Goal: Book appointment/travel/reservation

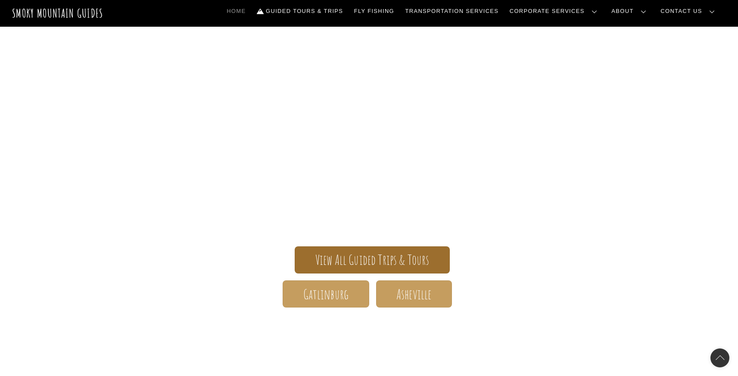
scroll to position [26, 0]
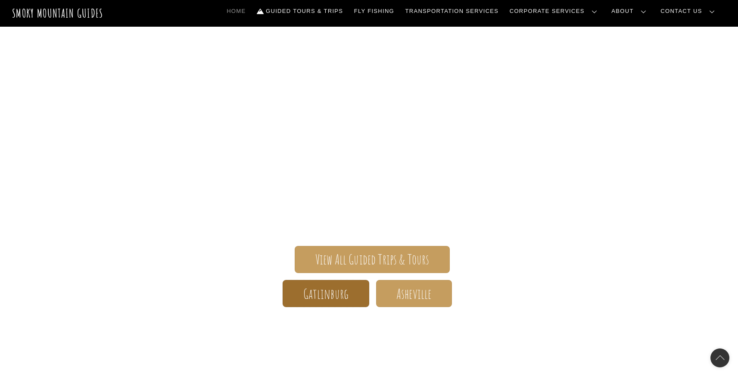
click at [332, 292] on span "Gatlinburg" at bounding box center [326, 293] width 46 height 9
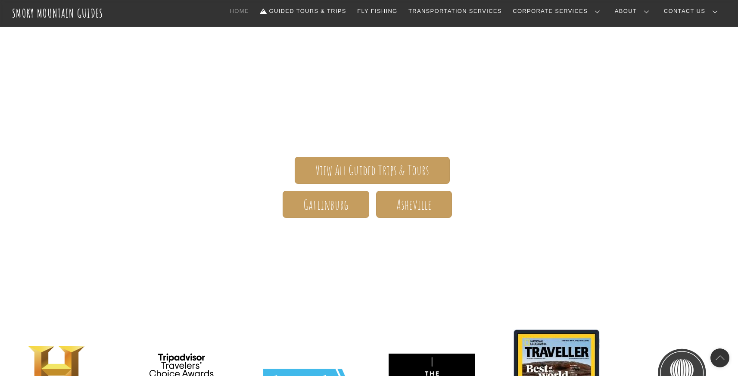
scroll to position [0, 0]
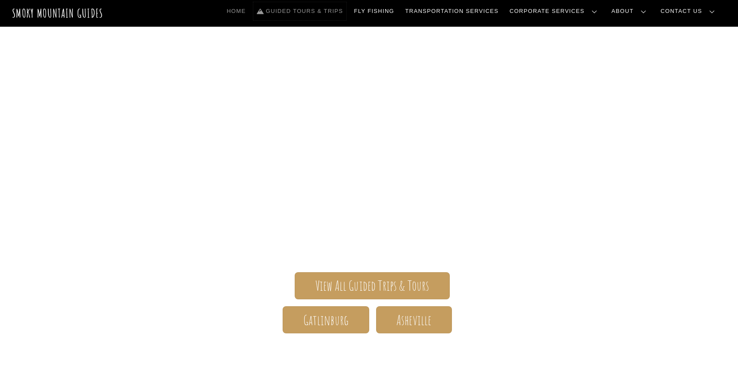
click at [337, 9] on link "Guided Tours & Trips" at bounding box center [299, 11] width 93 height 18
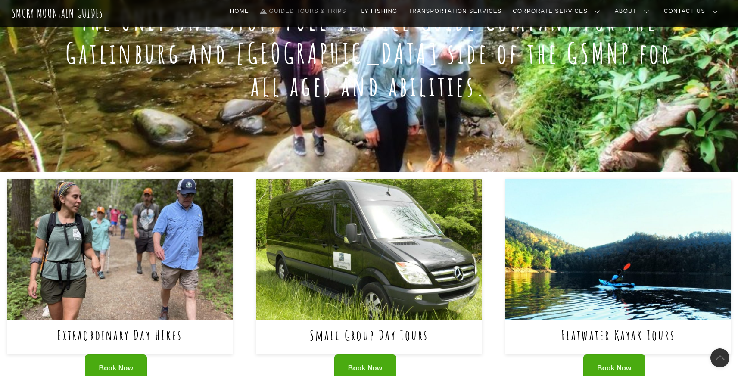
scroll to position [309, 0]
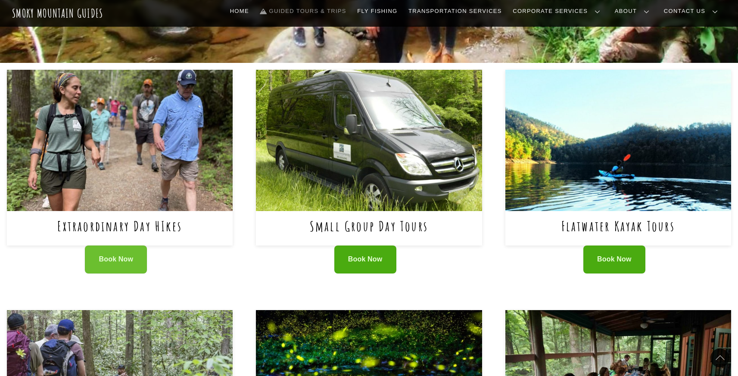
click at [118, 263] on span "Book Now" at bounding box center [116, 259] width 34 height 9
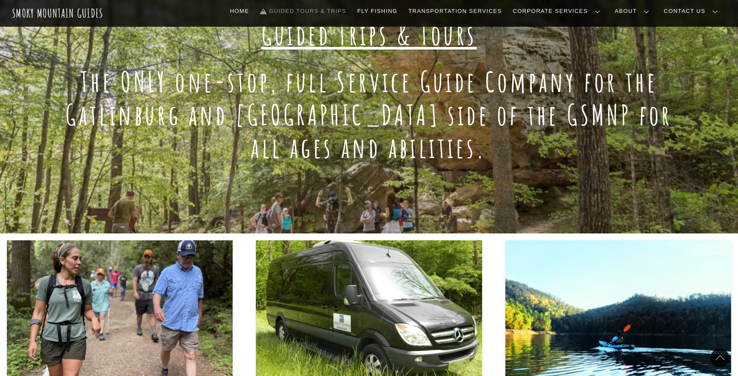
scroll to position [0, 0]
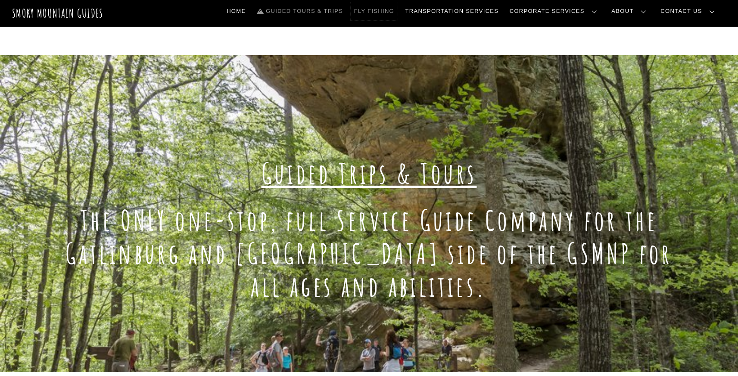
click at [398, 11] on link "Fly Fishing" at bounding box center [374, 11] width 47 height 18
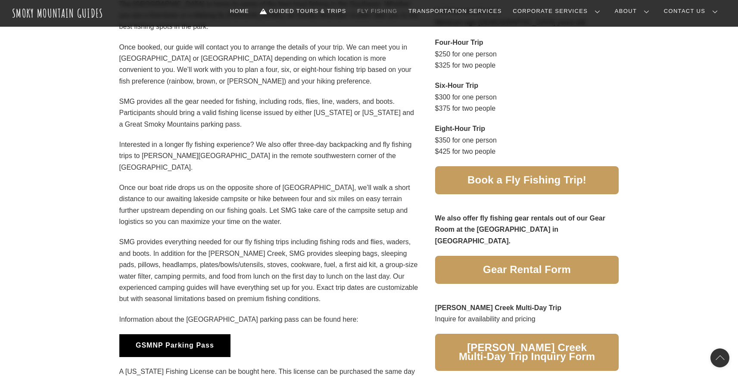
scroll to position [466, 0]
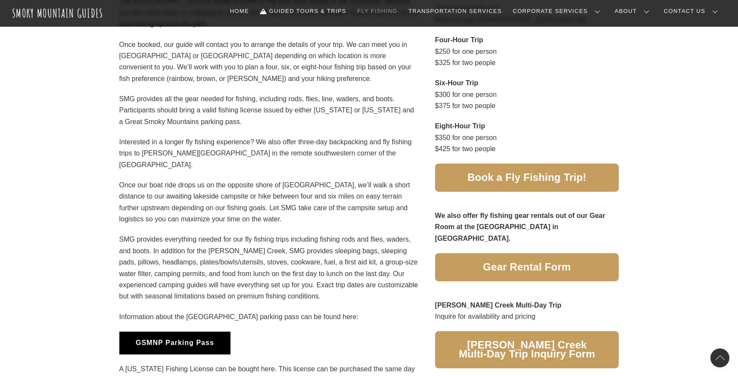
click at [517, 172] on link "Book a Fly Fishing Trip!" at bounding box center [527, 178] width 184 height 28
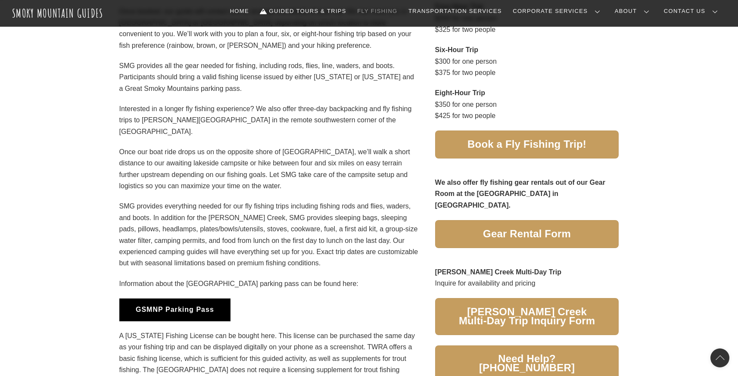
scroll to position [443, 0]
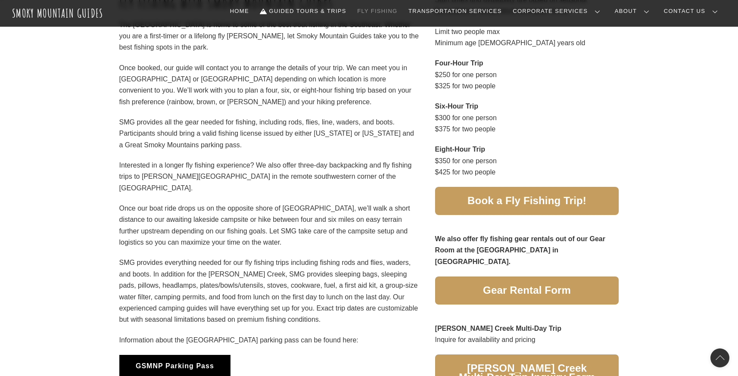
click at [512, 205] on span "Book a Fly Fishing Trip!" at bounding box center [526, 200] width 119 height 9
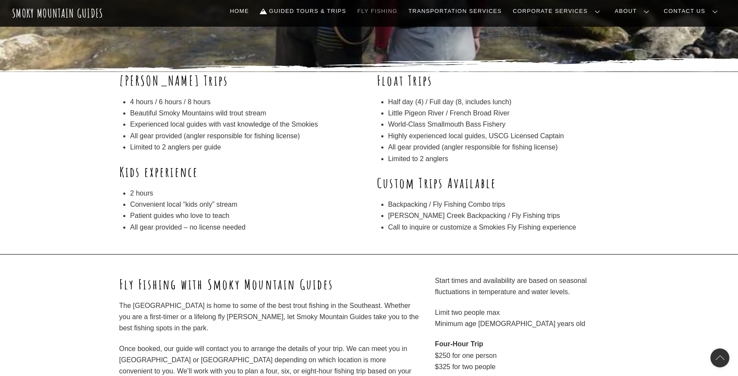
scroll to position [0, 0]
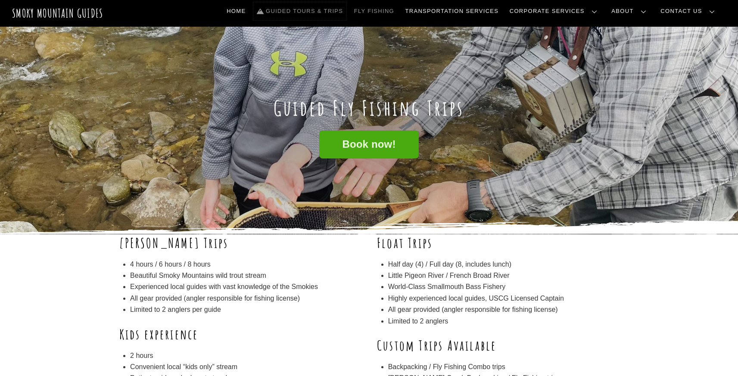
click at [346, 9] on link "Guided Tours & Trips" at bounding box center [299, 11] width 93 height 18
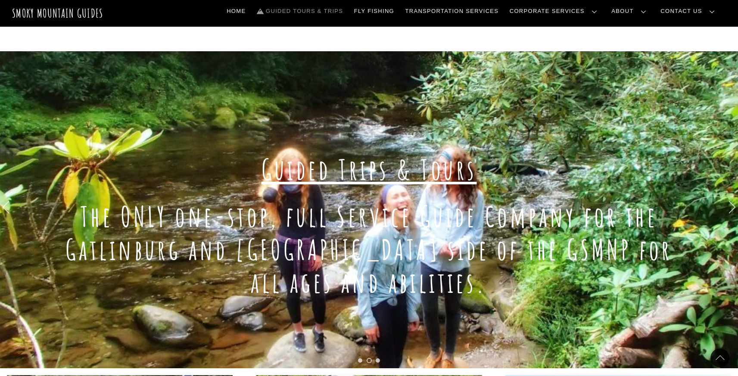
scroll to position [15, 0]
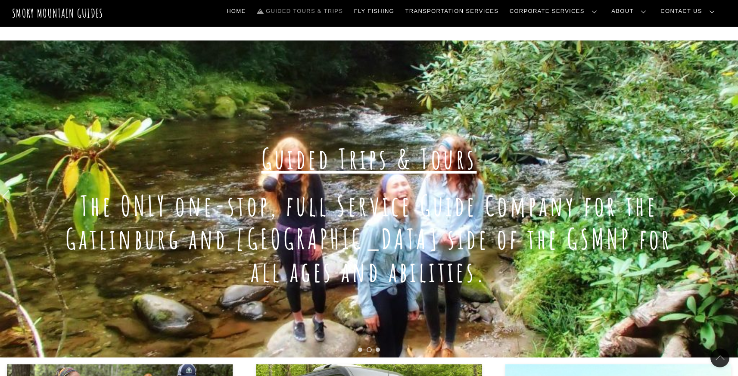
click at [352, 144] on span "Guided Trips & Tours" at bounding box center [368, 158] width 215 height 35
click at [361, 168] on span "Guided Trips & Tours" at bounding box center [368, 158] width 215 height 35
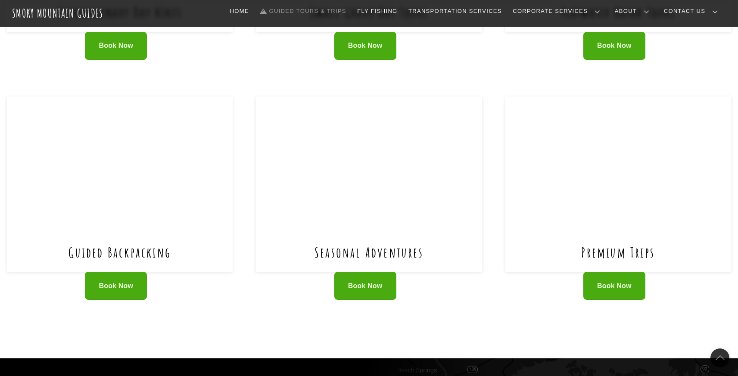
scroll to position [345, 0]
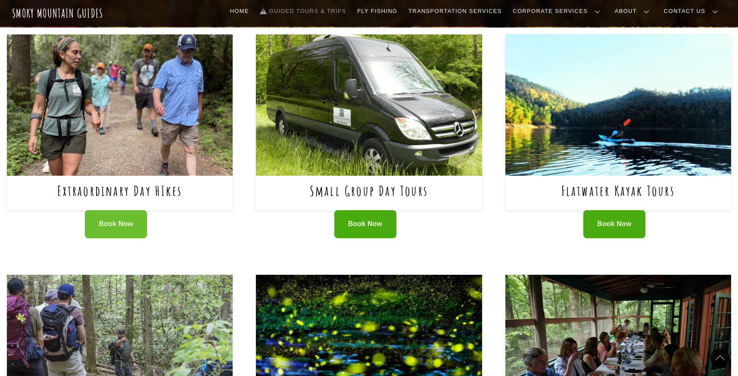
click at [115, 220] on span "Book Now" at bounding box center [116, 224] width 34 height 9
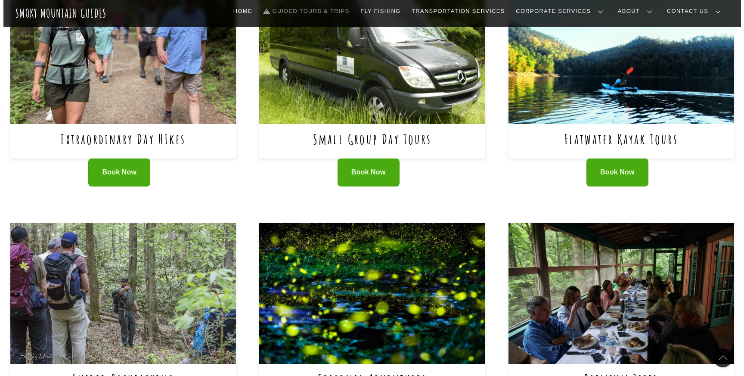
scroll to position [386, 0]
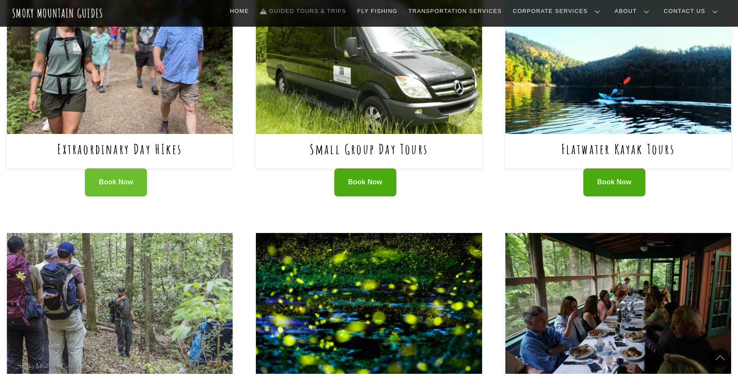
click at [118, 191] on link "Book Now" at bounding box center [116, 182] width 62 height 28
